Goal: Find specific page/section: Find specific page/section

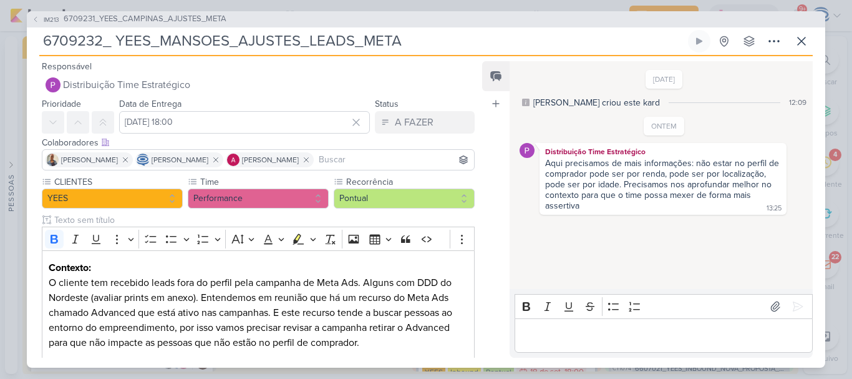
scroll to position [27, 0]
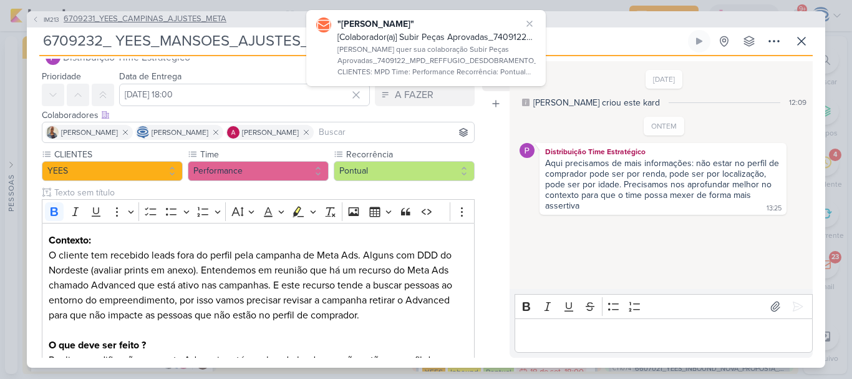
click at [163, 17] on span "6709231_YEES_CAMPINAS_AJUSTES_META" at bounding box center [145, 19] width 163 height 12
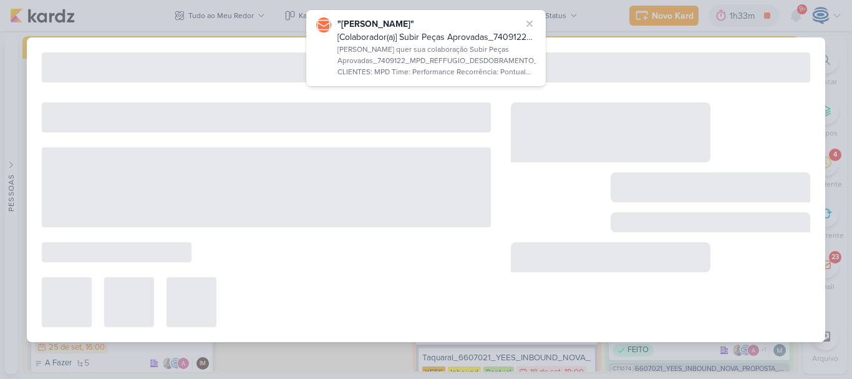
type input "6709231_YEES_CAMPINAS_AJUSTES_META"
type input "23 de setembro de 2025 às 18:00"
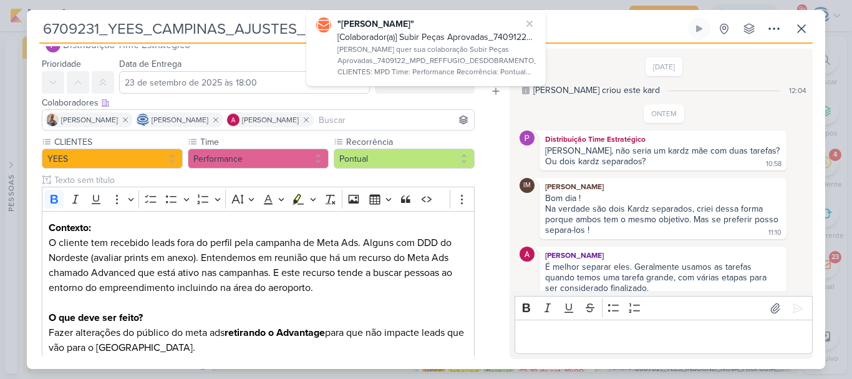
scroll to position [218, 0]
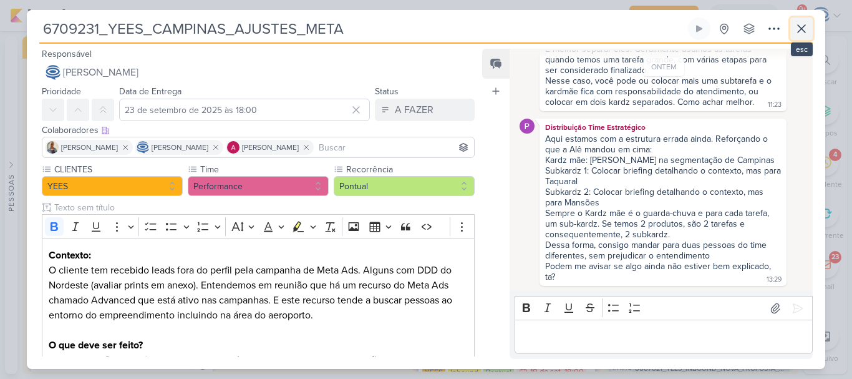
click at [803, 32] on icon at bounding box center [801, 28] width 15 height 15
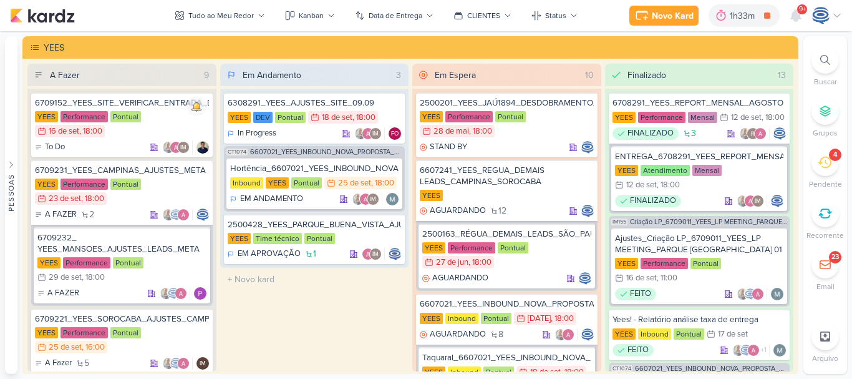
click at [832, 165] on div "4" at bounding box center [825, 162] width 27 height 27
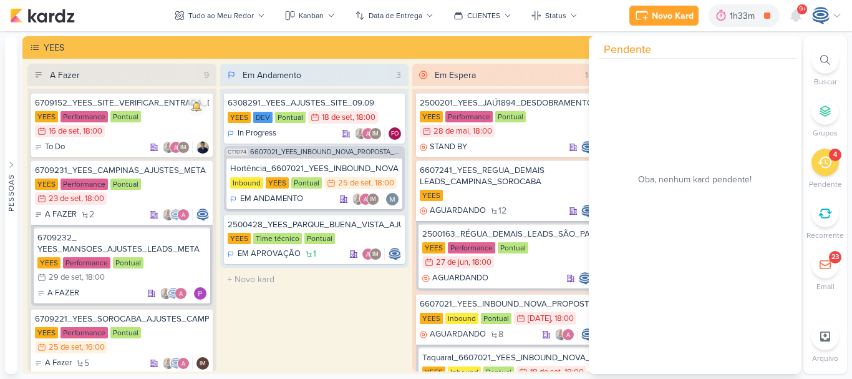
click at [819, 161] on icon at bounding box center [825, 162] width 14 height 14
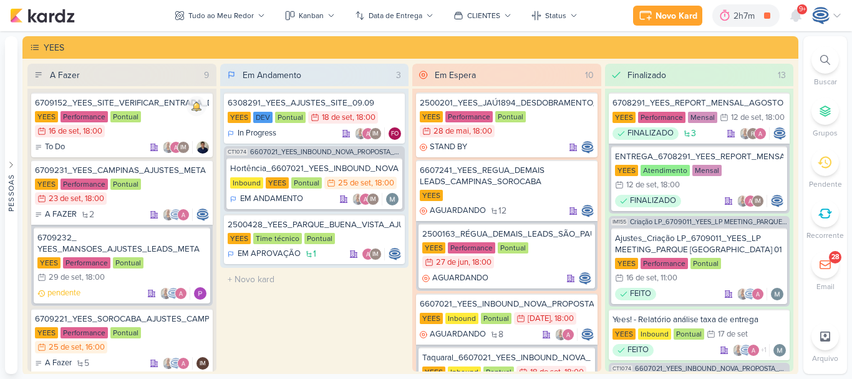
click at [826, 62] on icon at bounding box center [826, 60] width 10 height 10
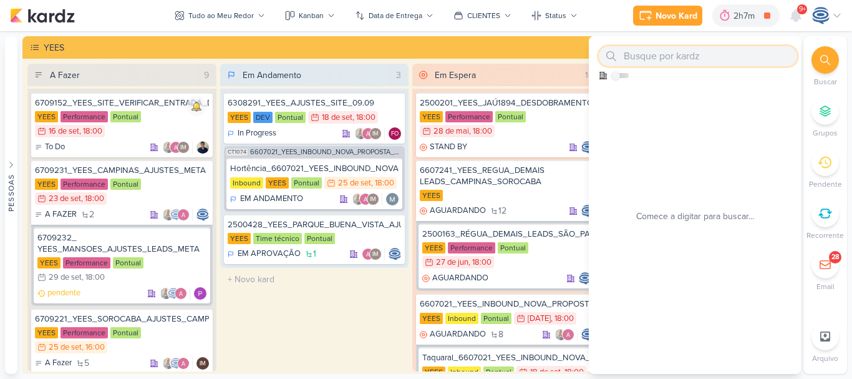
paste input "8707311"
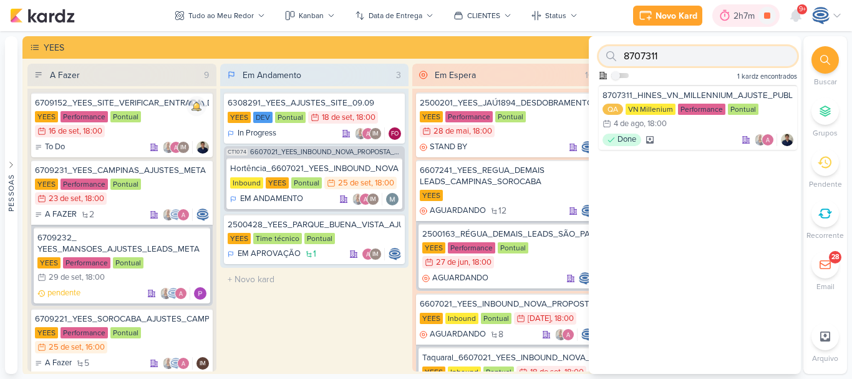
type input "8707311"
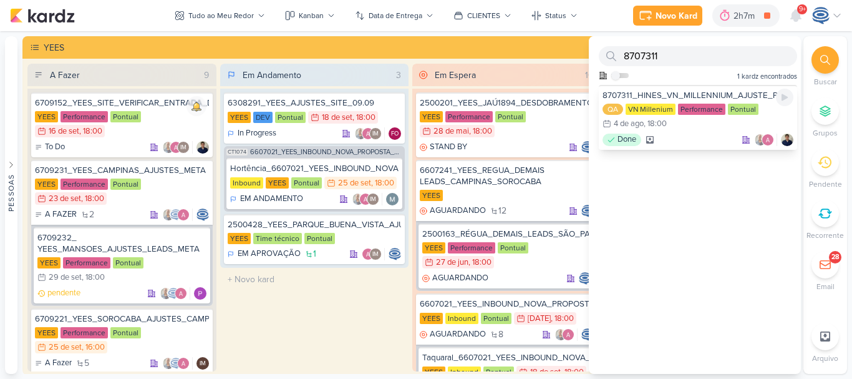
click at [735, 95] on div "8707311_HINES_VN_MILLENNIUM_AJUSTE_PUBLICO" at bounding box center [698, 95] width 191 height 11
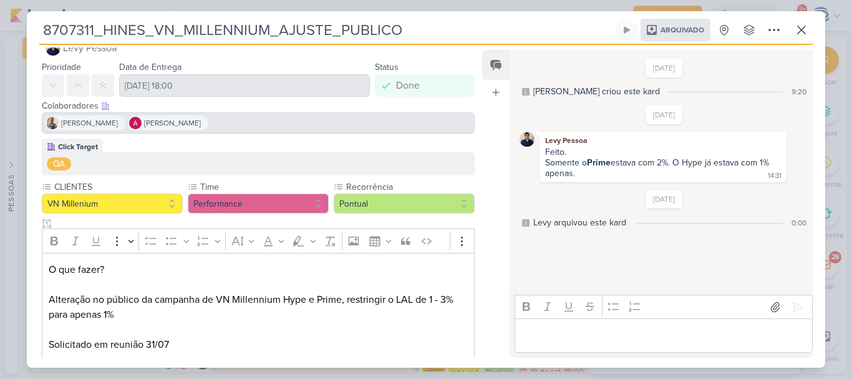
scroll to position [42, 0]
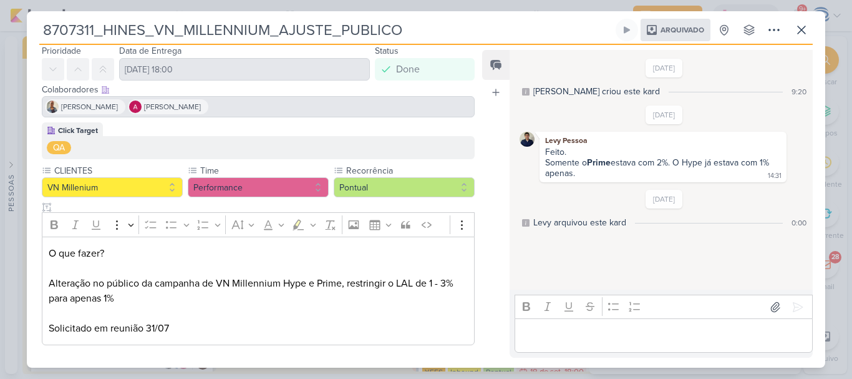
click at [0, 58] on div "8707311_HINES_VN_MILLENNIUM_AJUSTE_PUBLICO Arquivado" at bounding box center [426, 189] width 852 height 379
click at [800, 31] on icon at bounding box center [801, 29] width 15 height 15
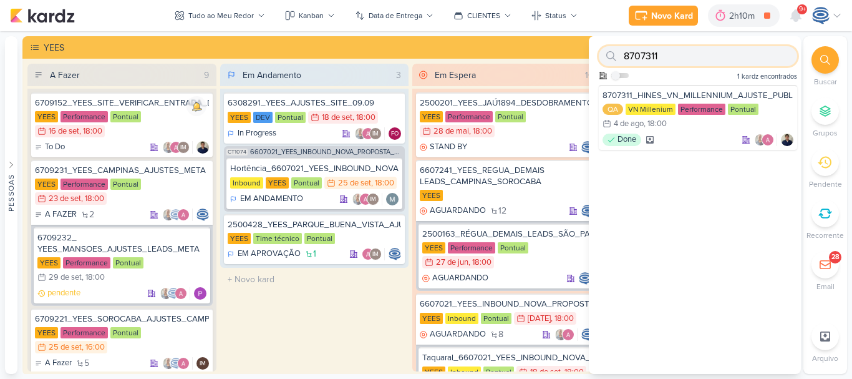
click at [744, 56] on input "8707311" at bounding box center [698, 56] width 198 height 20
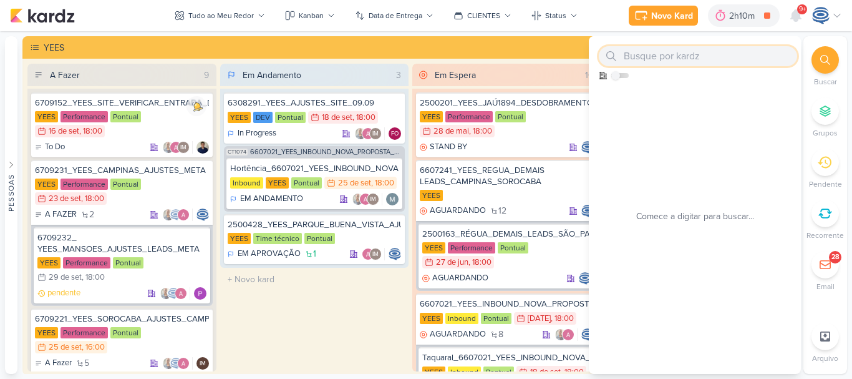
paste input "6408051"
click at [705, 57] on input "6408051" at bounding box center [698, 56] width 198 height 20
type input "6408051"
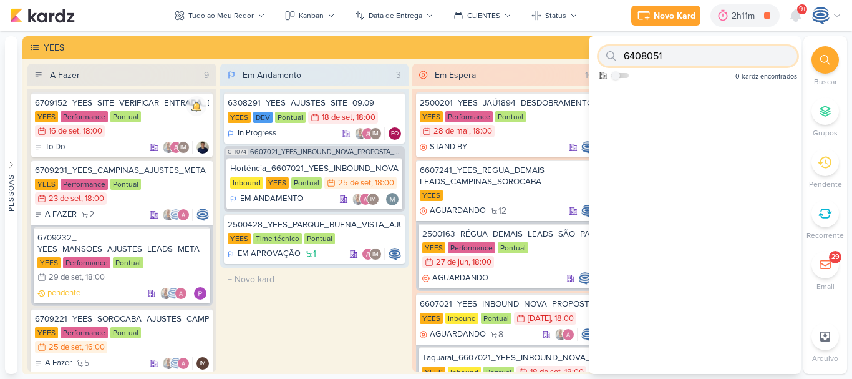
click at [663, 62] on input "6408051" at bounding box center [698, 56] width 198 height 20
paste input "6108052"
type input "6"
paste input "5308061"
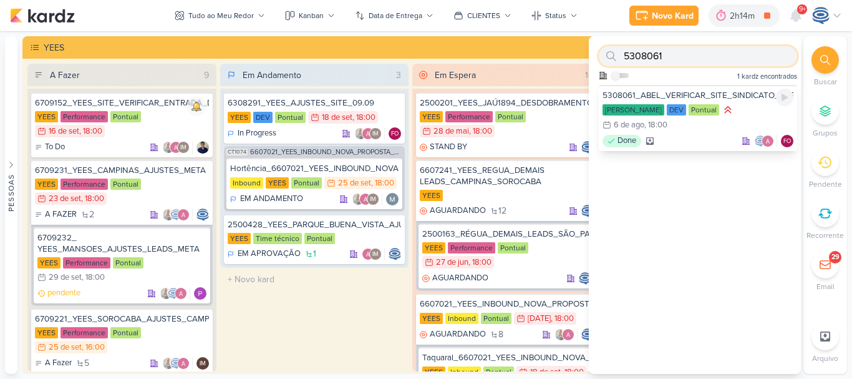
type input "5308061"
click at [663, 95] on div "5308061_ABEL_VERIFICAR_SITE_SINDICATO_FORA_DO_AR" at bounding box center [698, 95] width 191 height 11
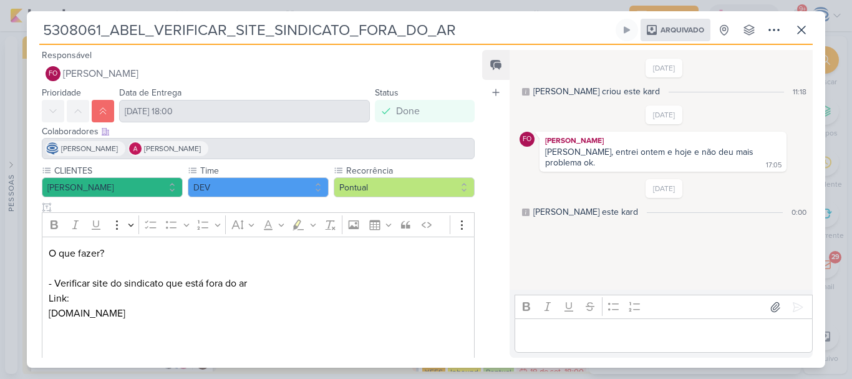
click at [7, 23] on div "5308061_ABEL_VERIFICAR_SITE_SINDICATO_FORA_DO_AR Arquivado" at bounding box center [426, 189] width 852 height 379
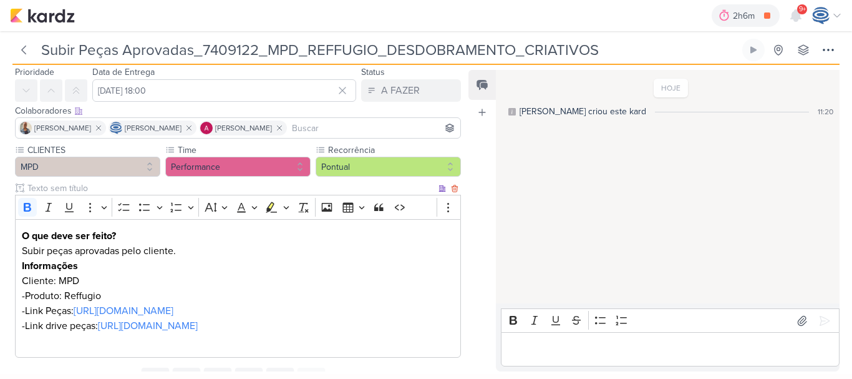
scroll to position [41, 0]
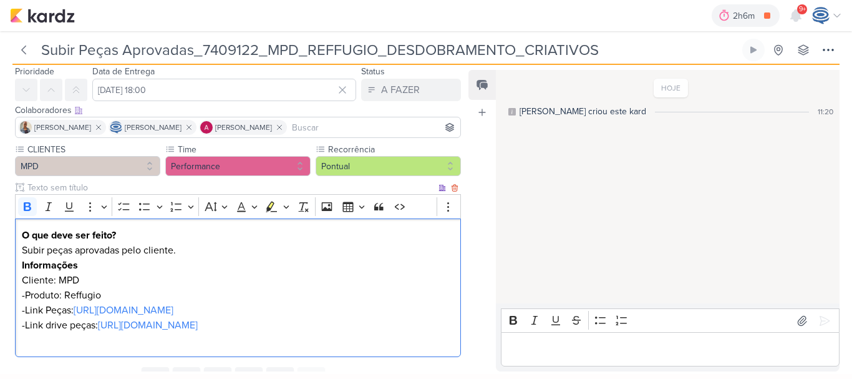
click at [371, 270] on p "Informações" at bounding box center [238, 265] width 433 height 15
click at [358, 263] on p "Informações" at bounding box center [238, 265] width 433 height 15
click at [299, 258] on p "Informações" at bounding box center [238, 265] width 433 height 15
click at [219, 248] on p "Subir peças aprovadas pelo cliente." at bounding box center [238, 250] width 433 height 15
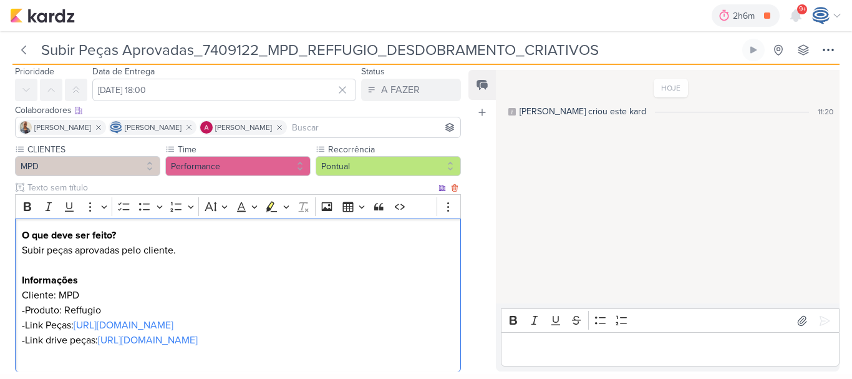
click at [215, 276] on p "Informações" at bounding box center [238, 280] width 433 height 15
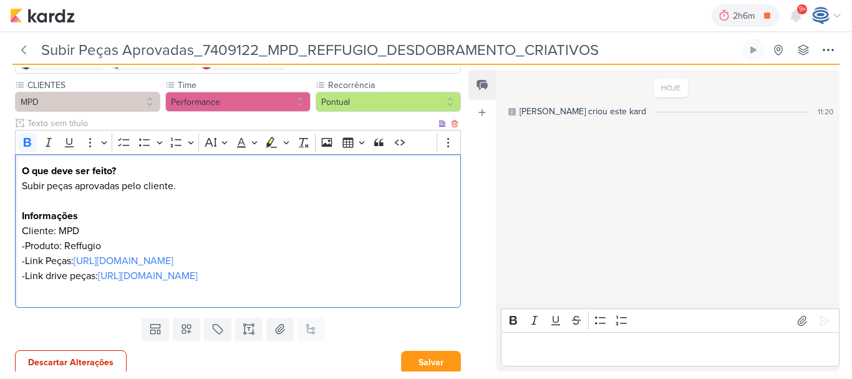
scroll to position [141, 0]
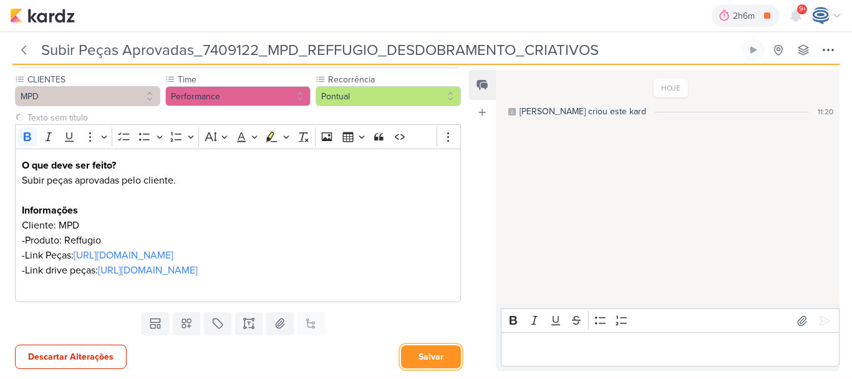
click at [401, 354] on button "Salvar" at bounding box center [431, 356] width 60 height 23
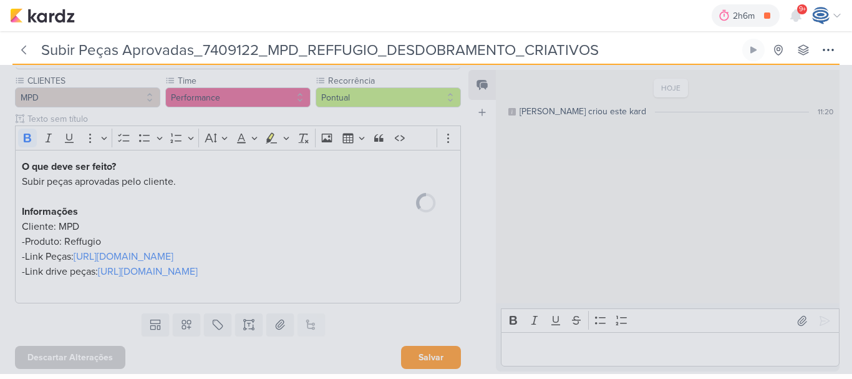
scroll to position [140, 0]
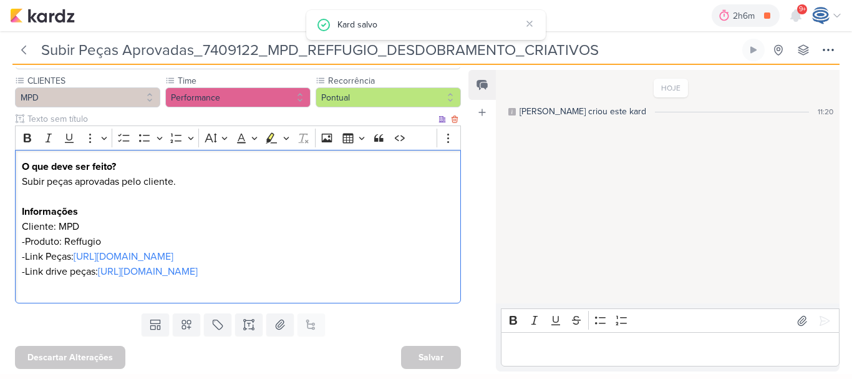
click at [388, 295] on div "O que deve ser feito? Subir peças aprovadas pelo cliente. Informações Cliente: …" at bounding box center [238, 227] width 446 height 154
click at [82, 250] on link "[URL][DOMAIN_NAME]" at bounding box center [124, 256] width 100 height 12
click at [129, 276] on link "[URL][DOMAIN_NAME]" at bounding box center [148, 271] width 100 height 12
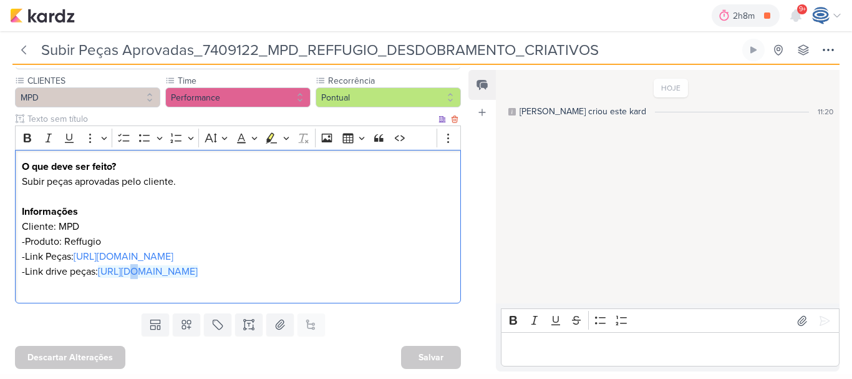
scroll to position [140, 0]
